Goal: Task Accomplishment & Management: Use online tool/utility

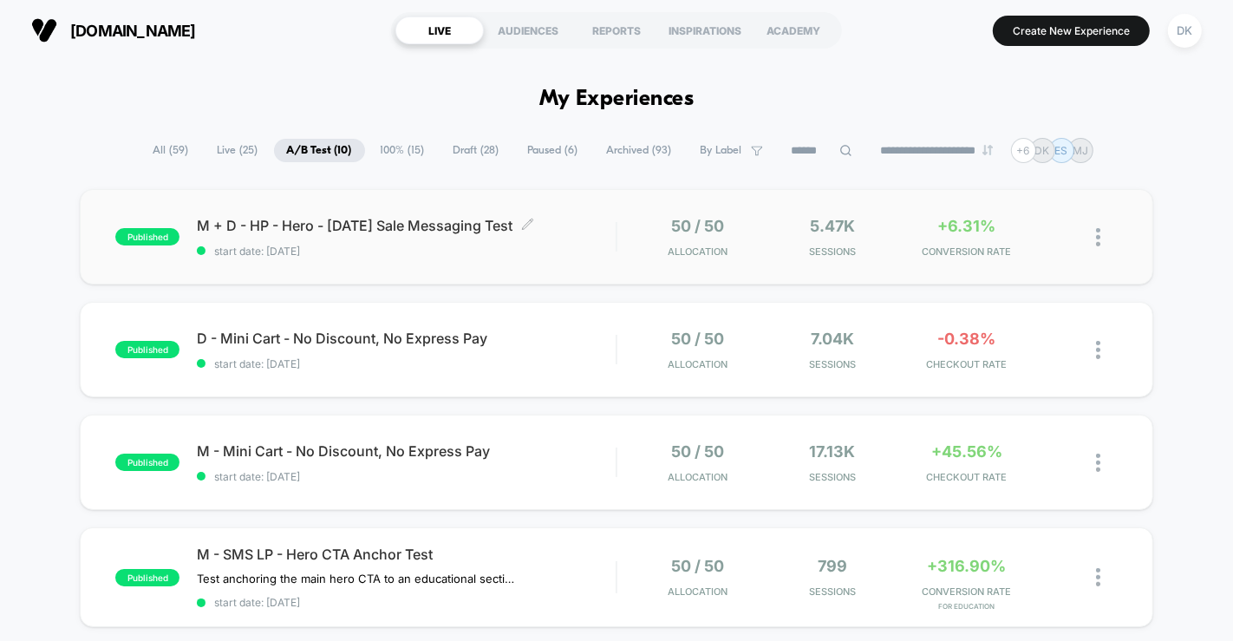
click at [420, 251] on span "start date: [DATE]" at bounding box center [406, 250] width 419 height 13
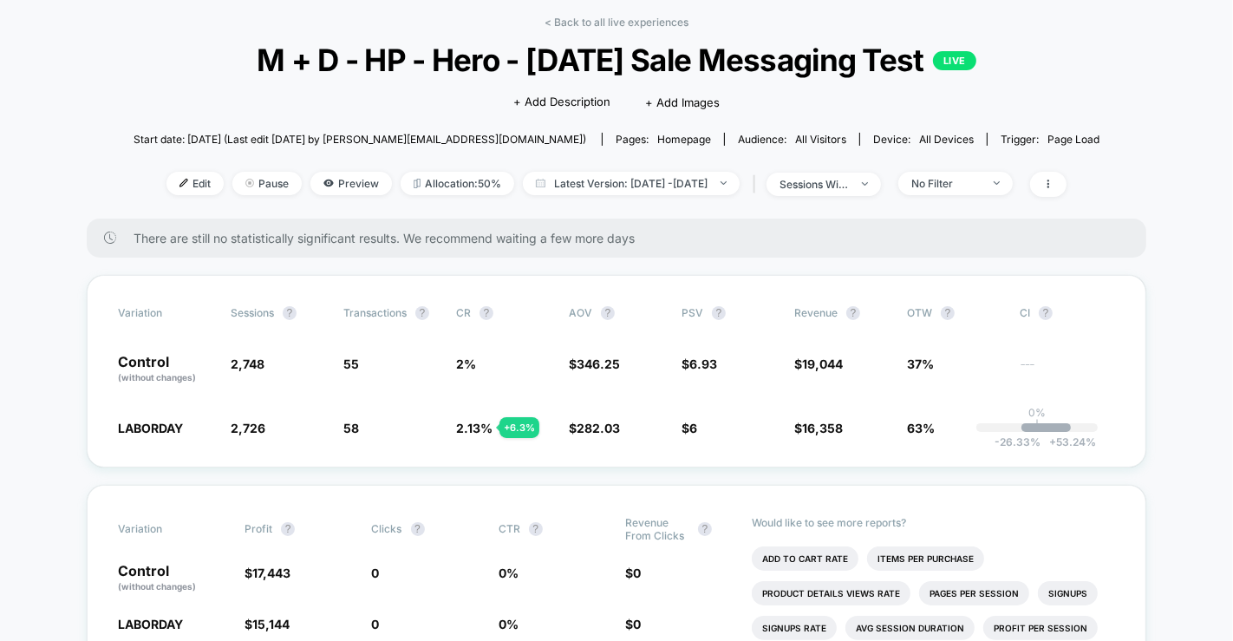
scroll to position [57, 0]
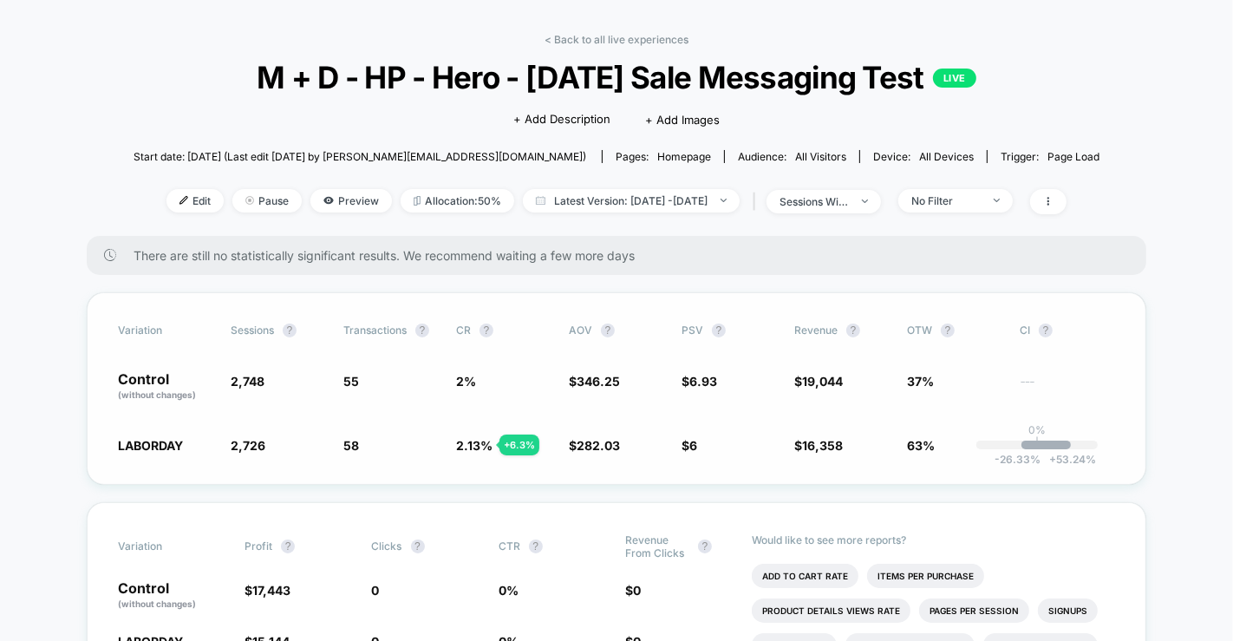
click at [565, 353] on div "Variation Sessions ? Transactions ? CR ? AOV ? PSV ? Revenue ? OTW ? CI ? Contr…" at bounding box center [616, 388] width 1059 height 192
click at [1053, 204] on icon at bounding box center [1048, 201] width 10 height 10
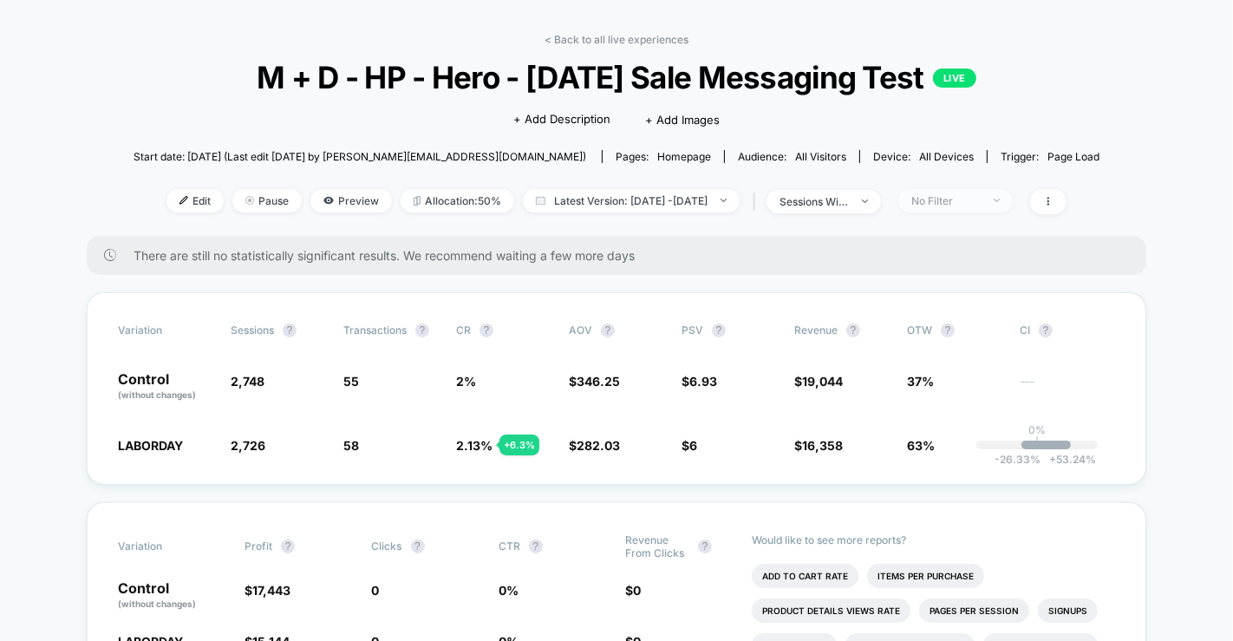
click at [980, 202] on div "No Filter" at bounding box center [945, 200] width 69 height 13
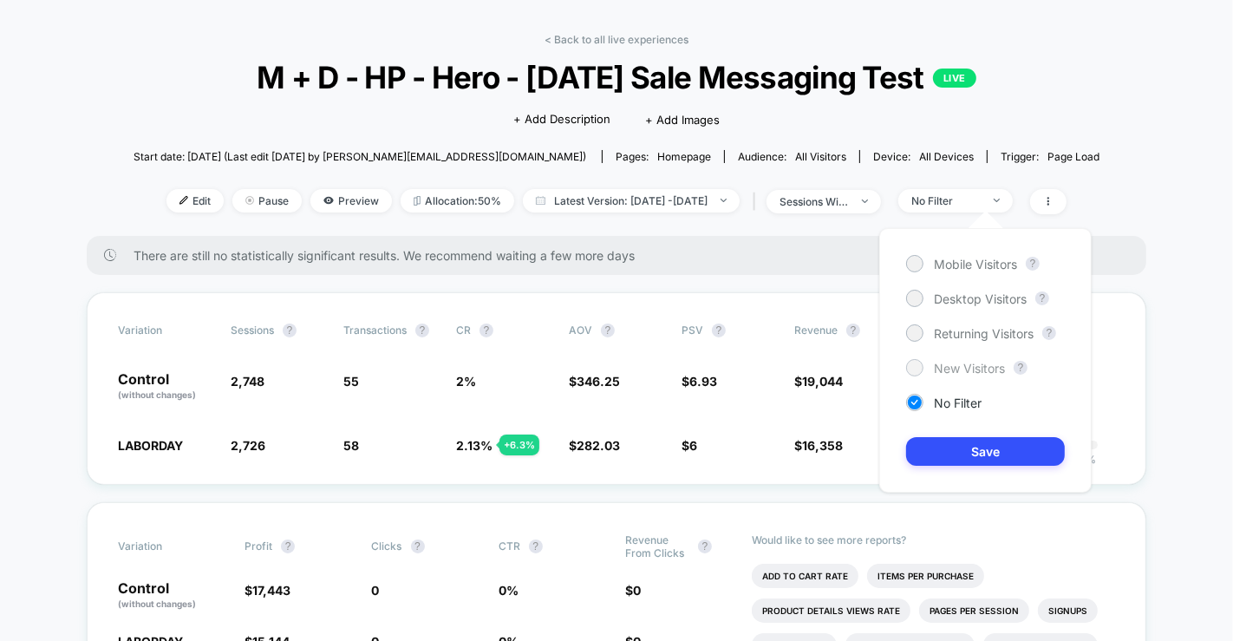
click at [966, 361] on span "New Visitors" at bounding box center [969, 368] width 71 height 15
click at [968, 452] on button "Save" at bounding box center [985, 451] width 159 height 29
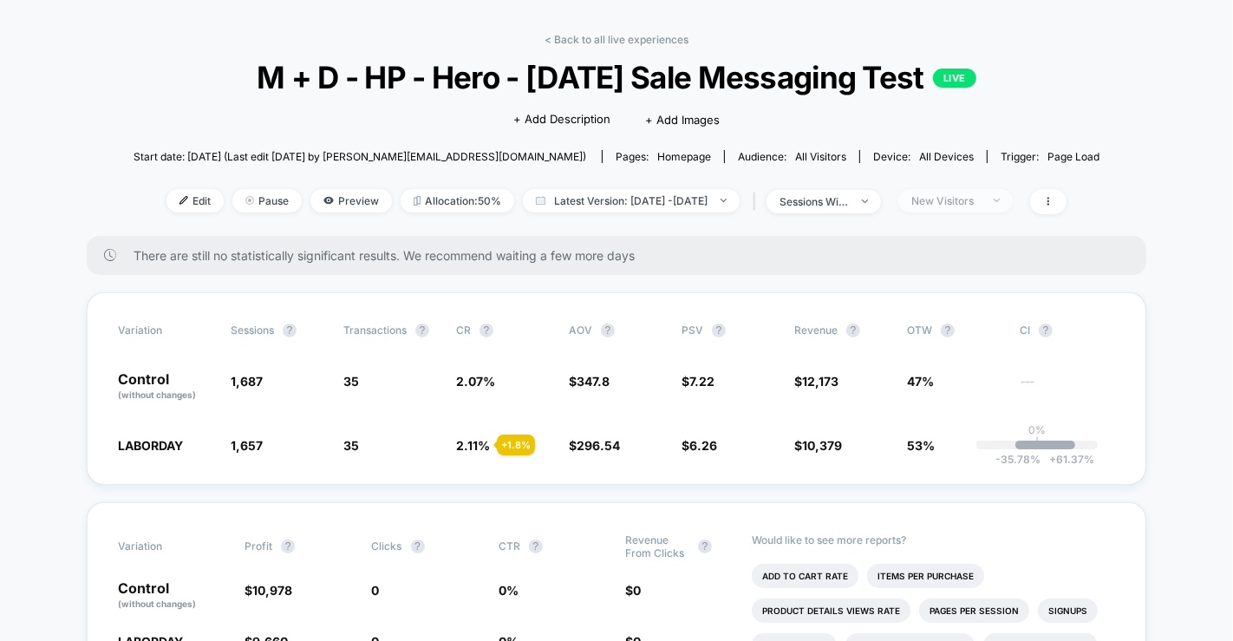
click at [980, 196] on div "New Visitors" at bounding box center [945, 200] width 69 height 13
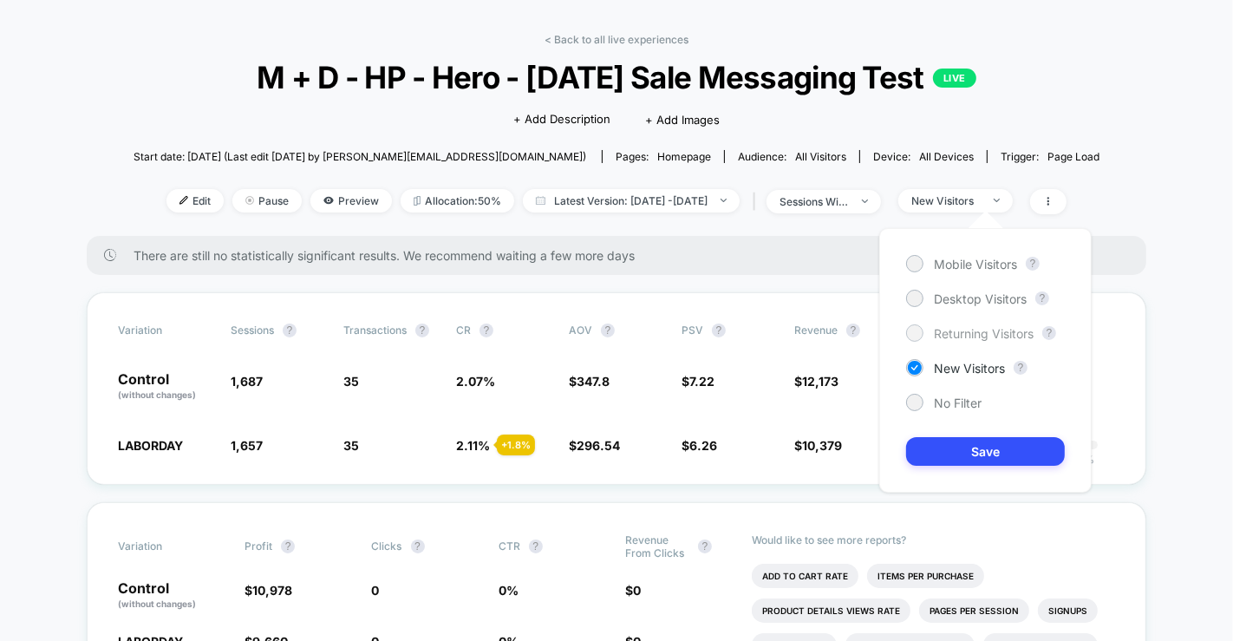
click at [974, 329] on span "Returning Visitors" at bounding box center [984, 333] width 100 height 15
click at [964, 444] on button "Save" at bounding box center [985, 451] width 159 height 29
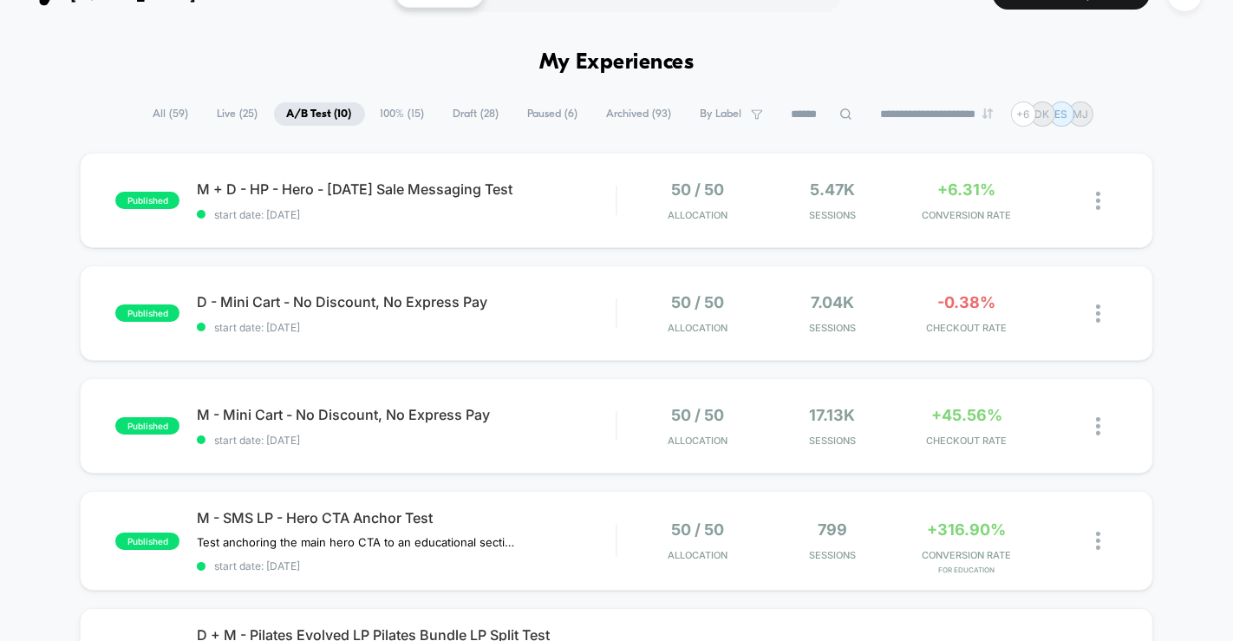
scroll to position [38, 0]
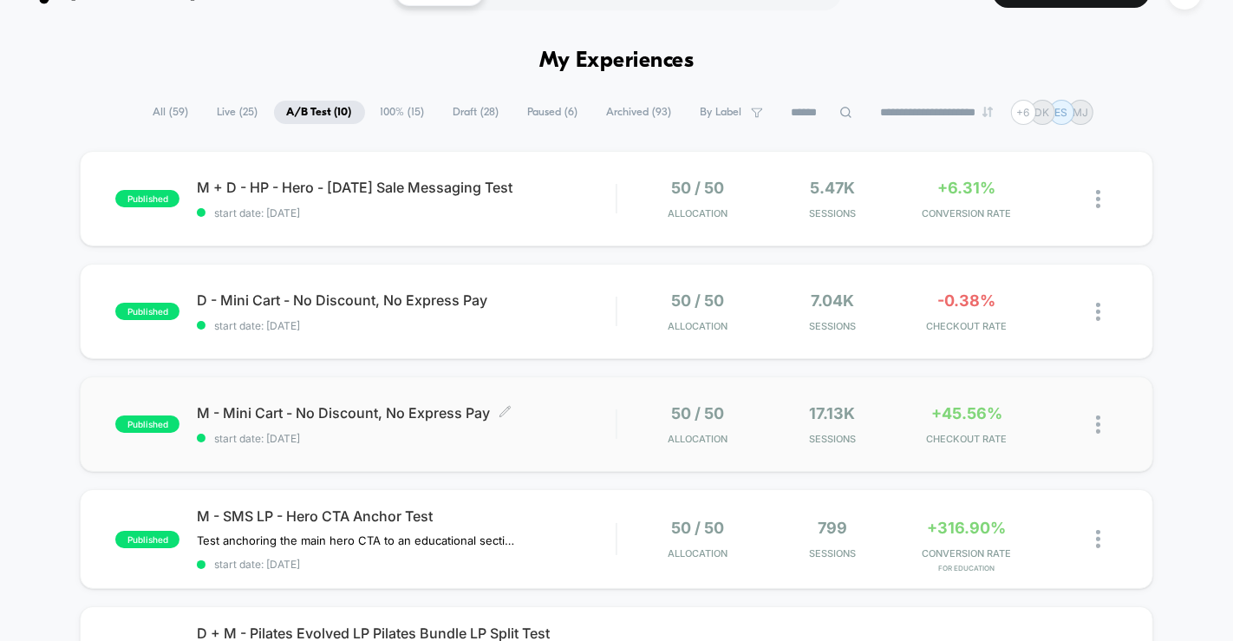
click at [433, 434] on span "start date: [DATE]" at bounding box center [406, 438] width 419 height 13
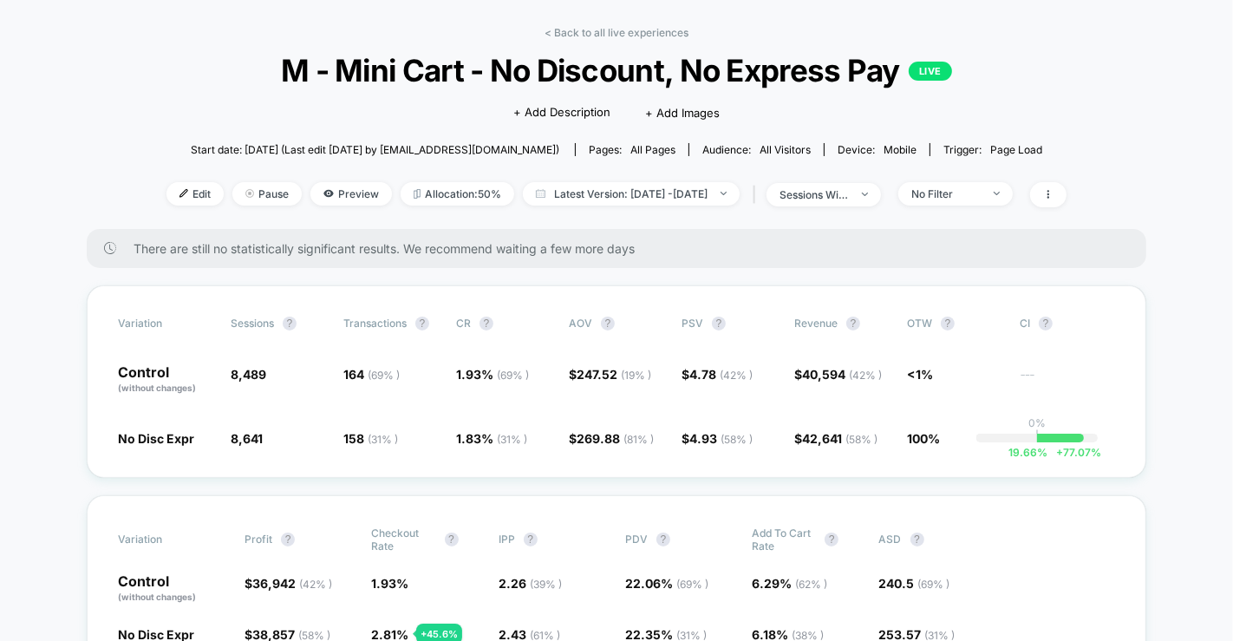
scroll to position [39, 0]
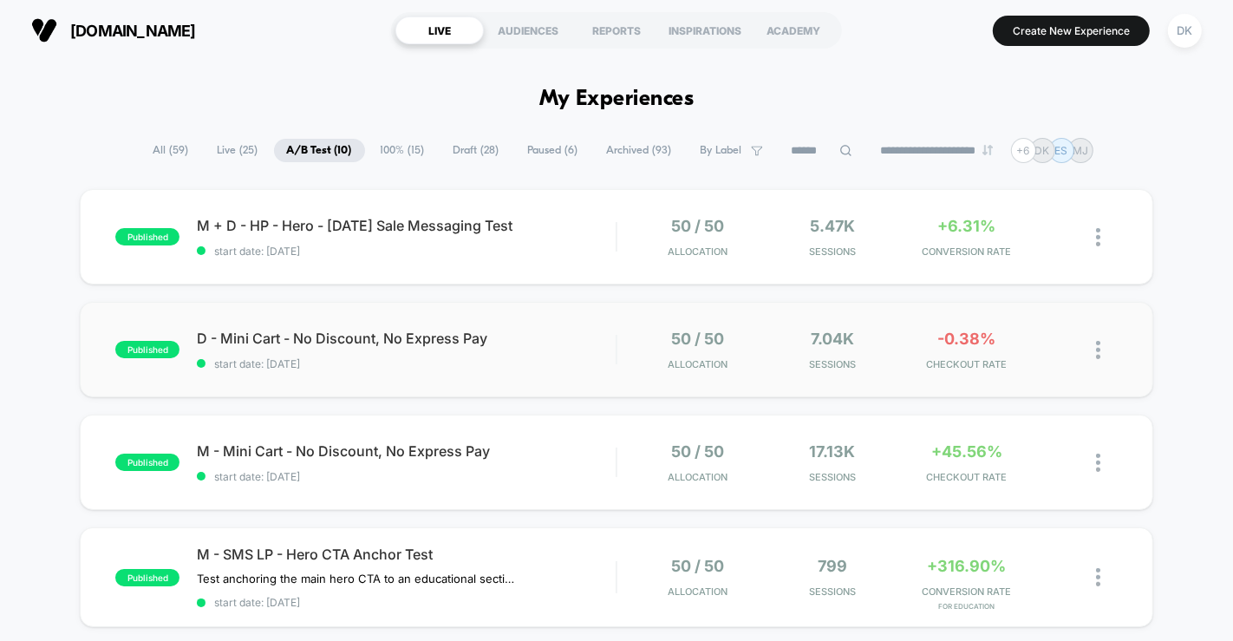
click at [234, 324] on div "published D - Mini Cart - No Discount, No Express Pay start date: [DATE] 50 / 5…" at bounding box center [616, 349] width 1072 height 95
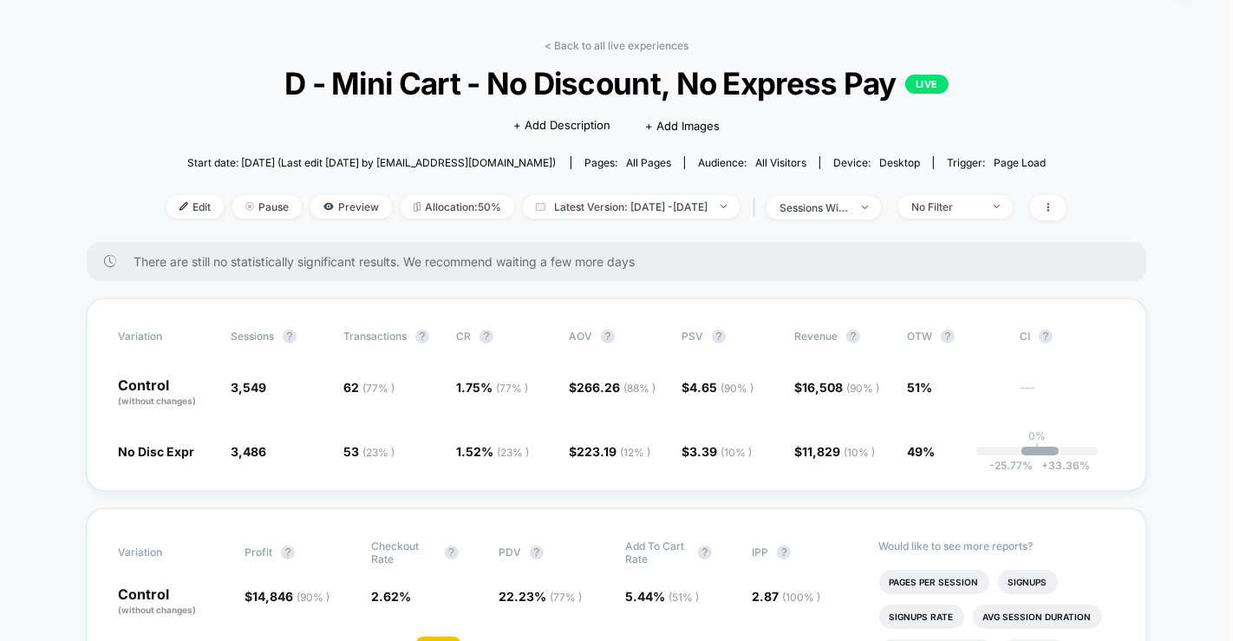
scroll to position [72, 0]
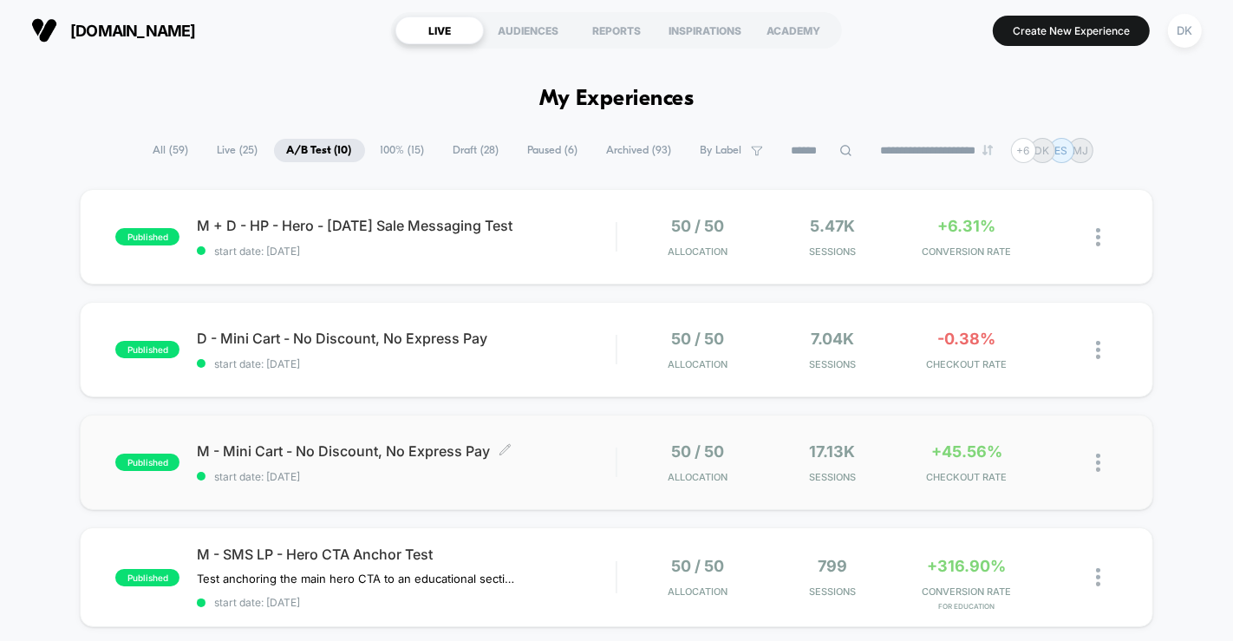
click at [272, 442] on span "M - Mini Cart - No Discount, No Express Pay Click to edit experience details" at bounding box center [406, 450] width 419 height 17
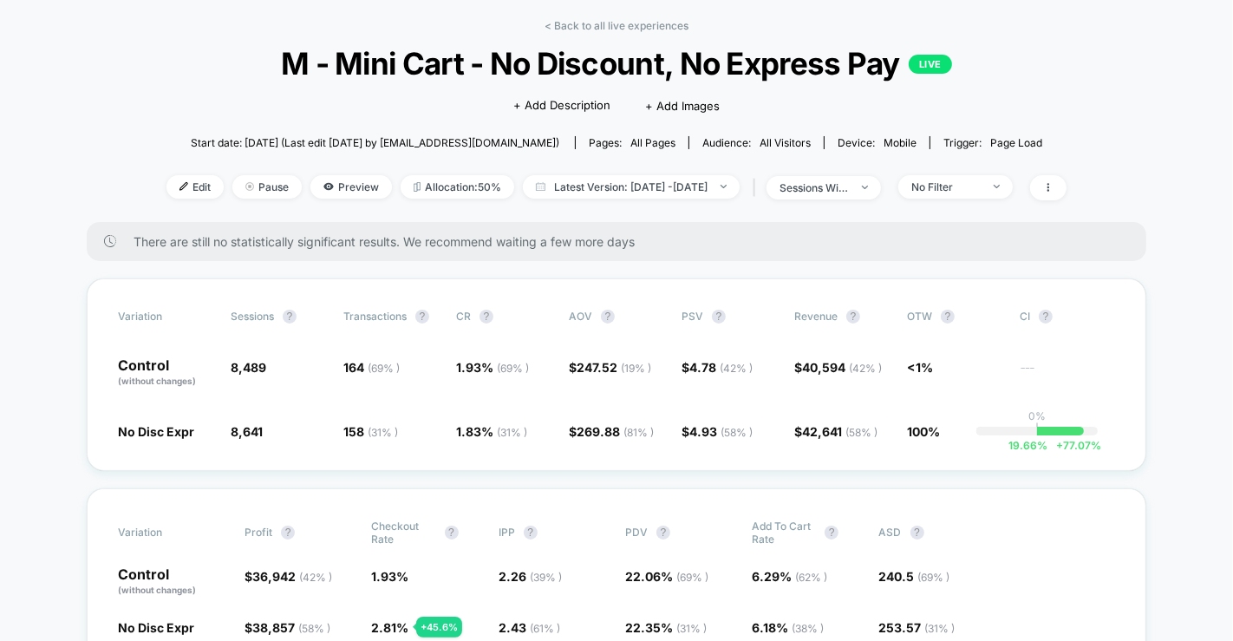
scroll to position [80, 0]
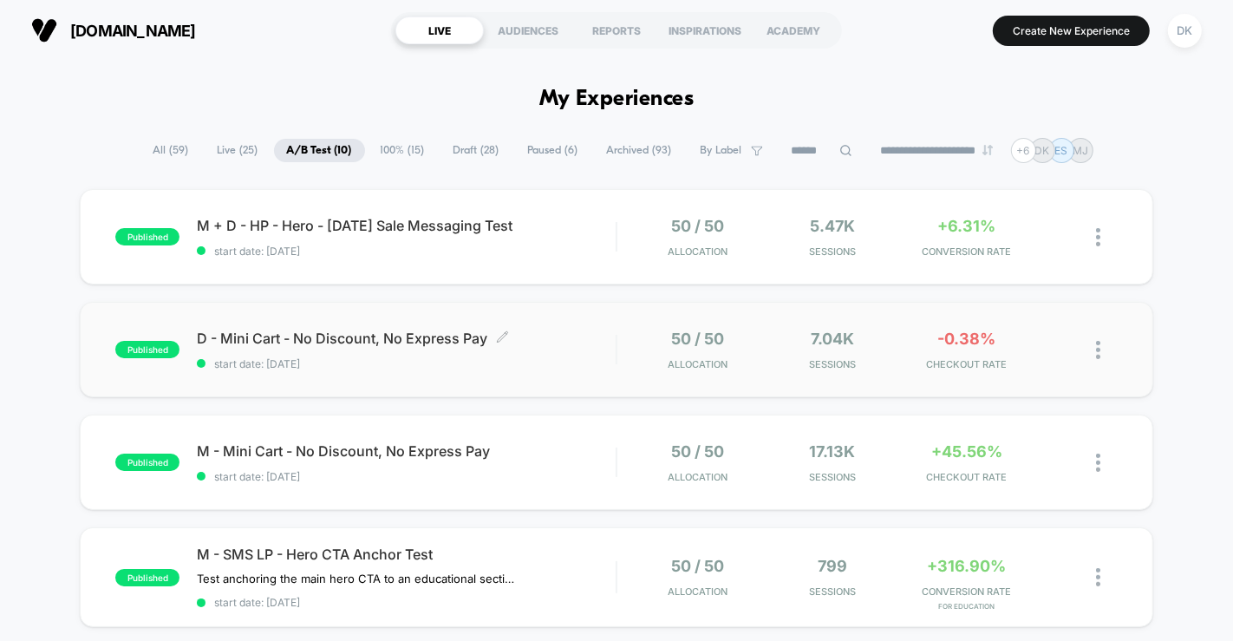
click at [277, 345] on div "D - Mini Cart - No Discount, No Express Pay Click to edit experience details Cl…" at bounding box center [406, 349] width 419 height 41
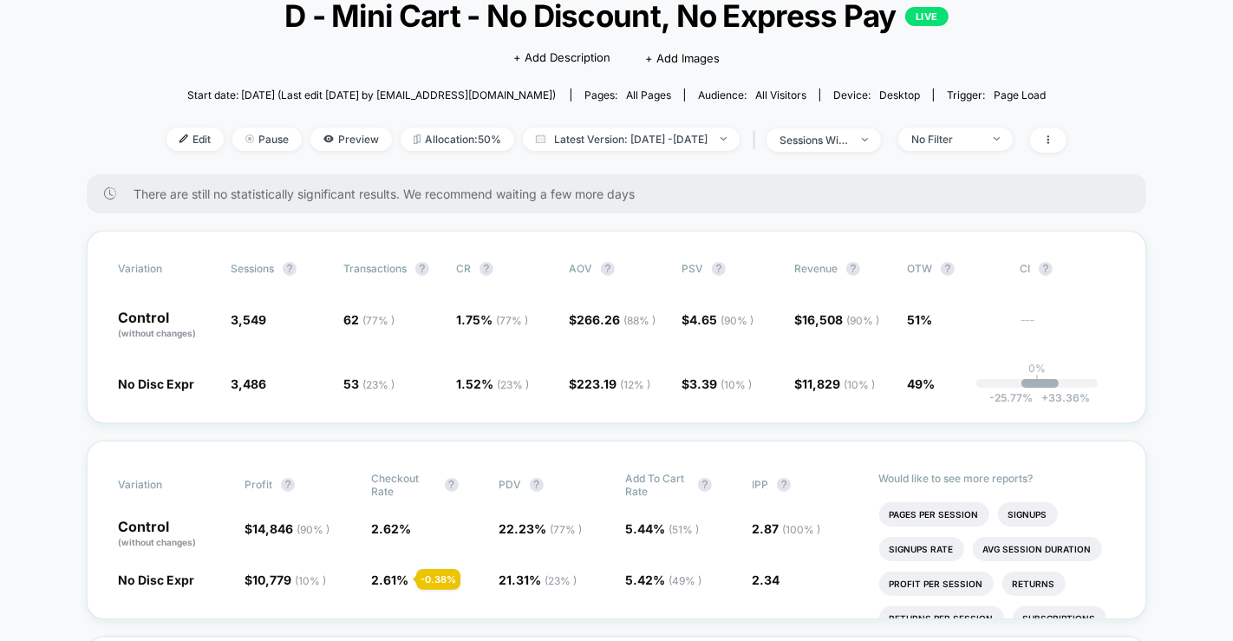
scroll to position [120, 0]
click at [980, 134] on div "No Filter" at bounding box center [945, 138] width 69 height 13
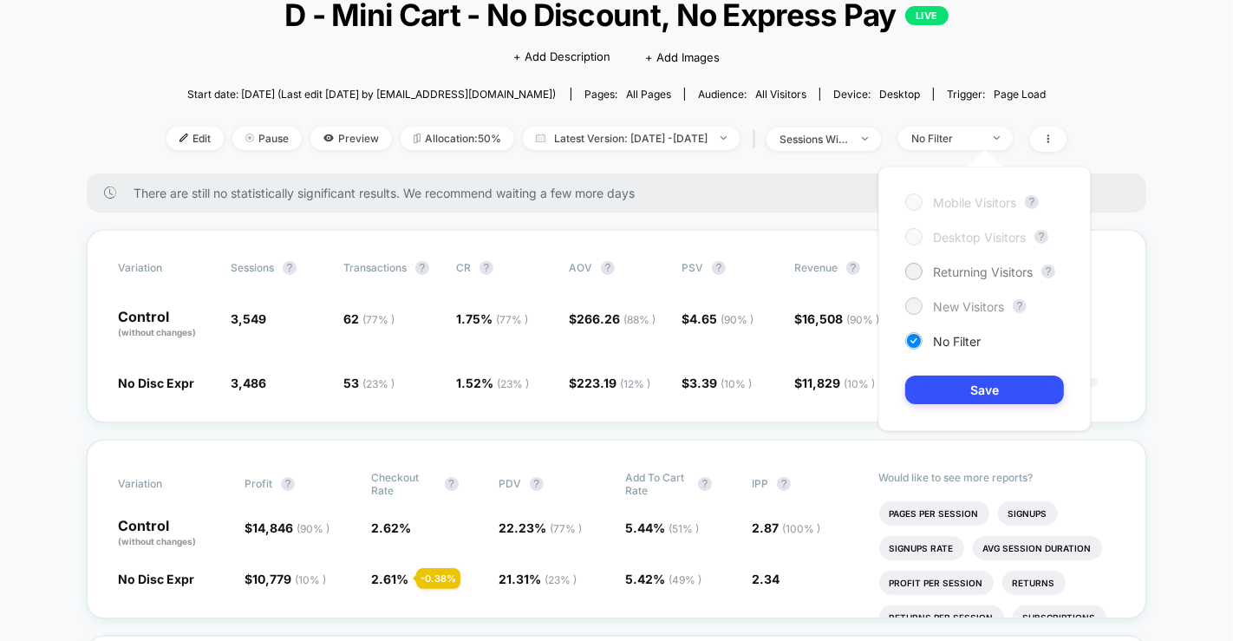
click at [962, 304] on span "New Visitors" at bounding box center [968, 306] width 71 height 15
click at [967, 387] on button "Save" at bounding box center [984, 389] width 159 height 29
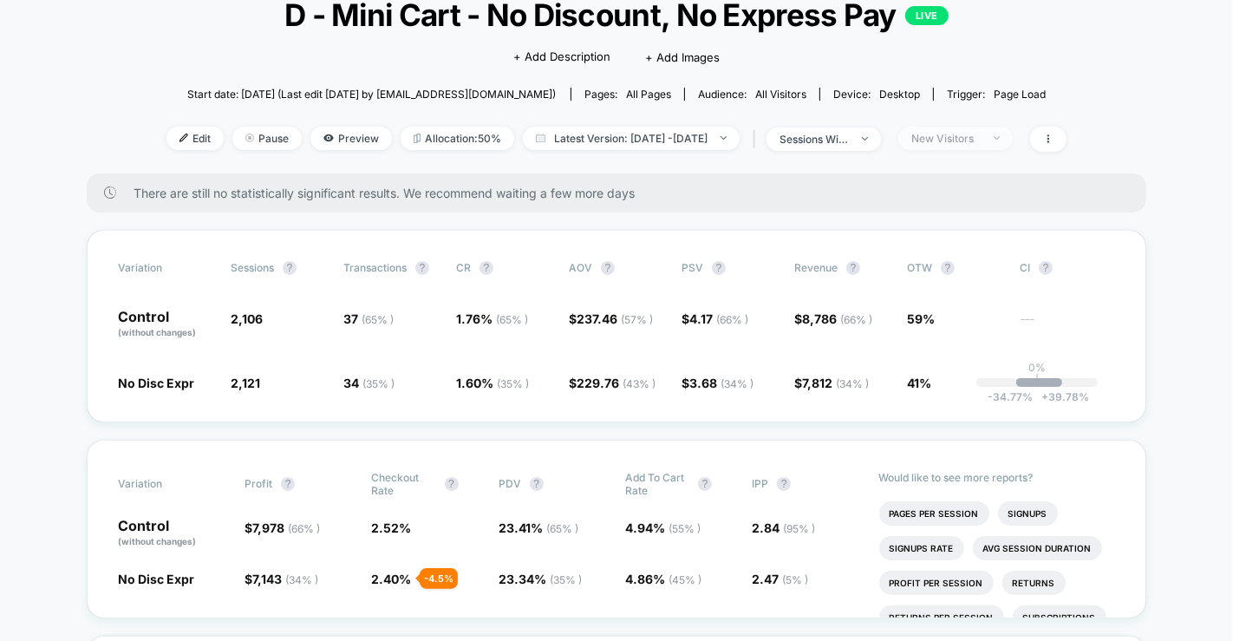
click at [980, 136] on div "New Visitors" at bounding box center [945, 138] width 69 height 13
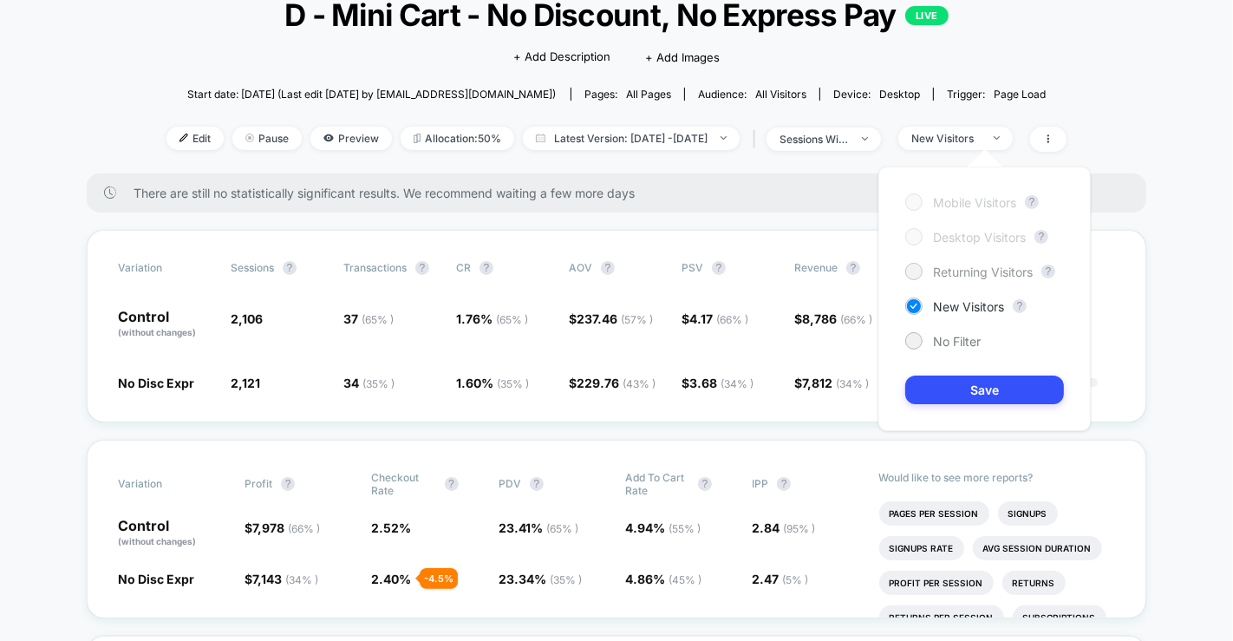
click at [967, 273] on span "Returning Visitors" at bounding box center [983, 271] width 100 height 15
click at [960, 387] on button "Save" at bounding box center [984, 389] width 159 height 29
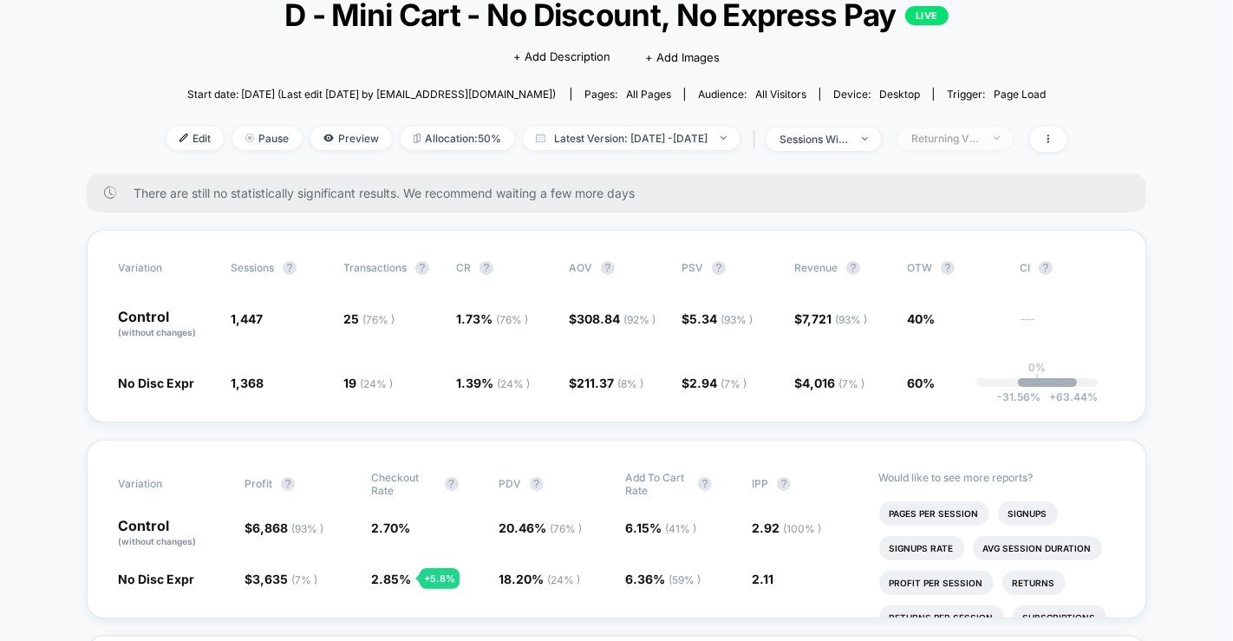
click at [946, 142] on div "Returning Visitors" at bounding box center [945, 138] width 69 height 13
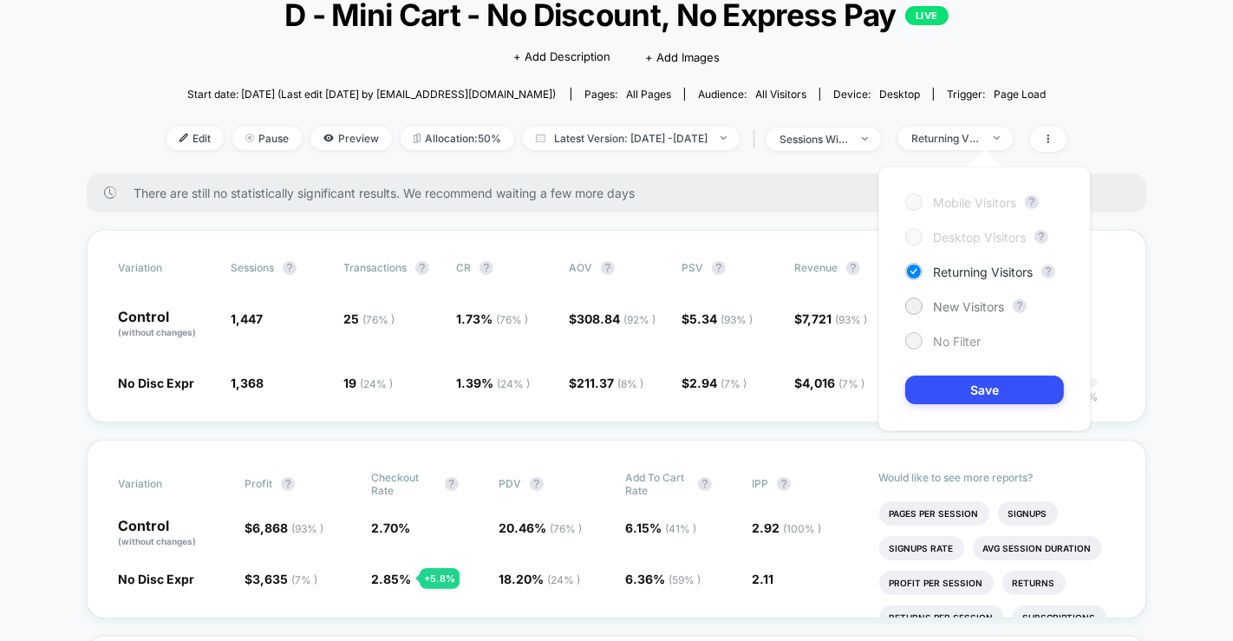
click at [938, 340] on span "No Filter" at bounding box center [957, 341] width 48 height 15
click at [938, 392] on button "Save" at bounding box center [984, 389] width 159 height 29
